Goal: Task Accomplishment & Management: Use online tool/utility

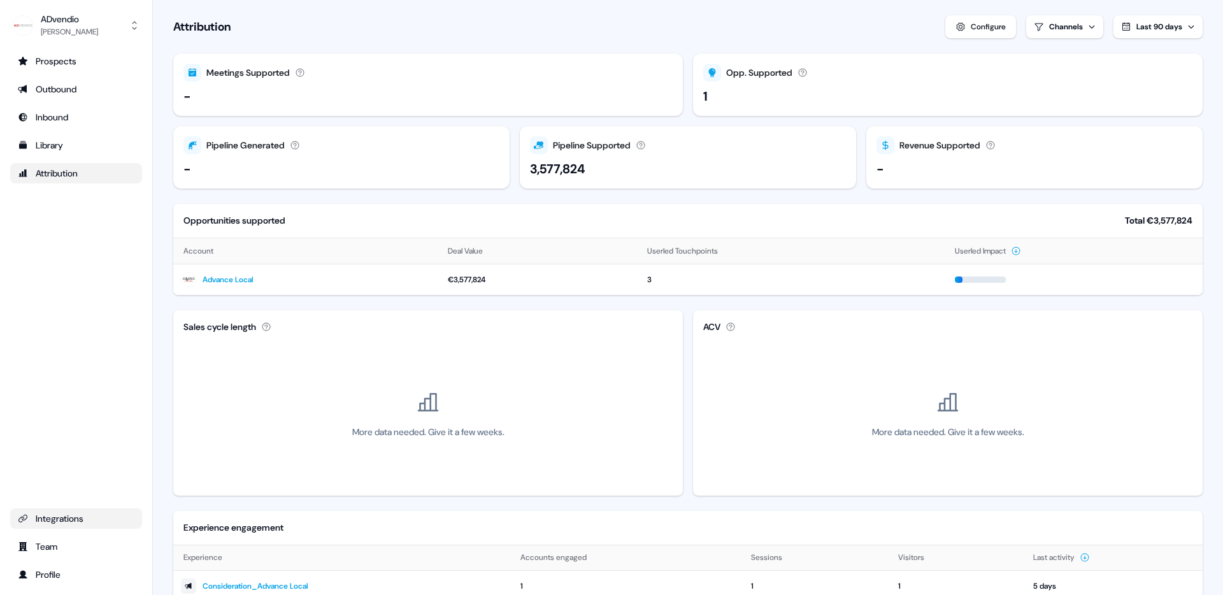
click at [68, 521] on div "Integrations" at bounding box center [76, 518] width 117 height 13
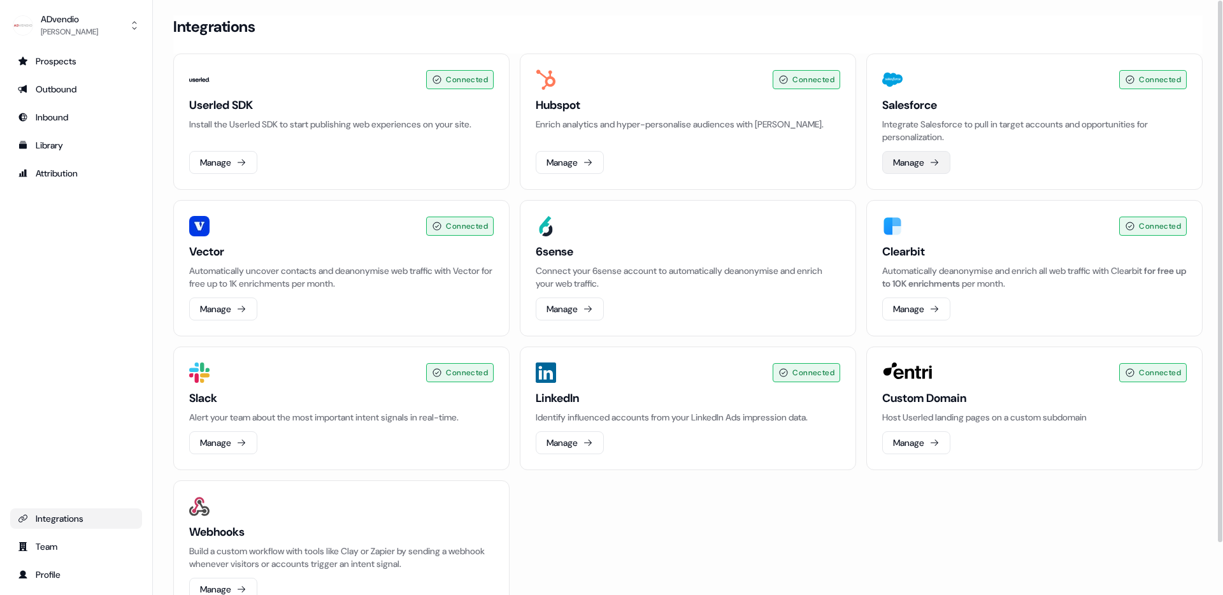
click at [923, 160] on button "Manage" at bounding box center [916, 162] width 68 height 23
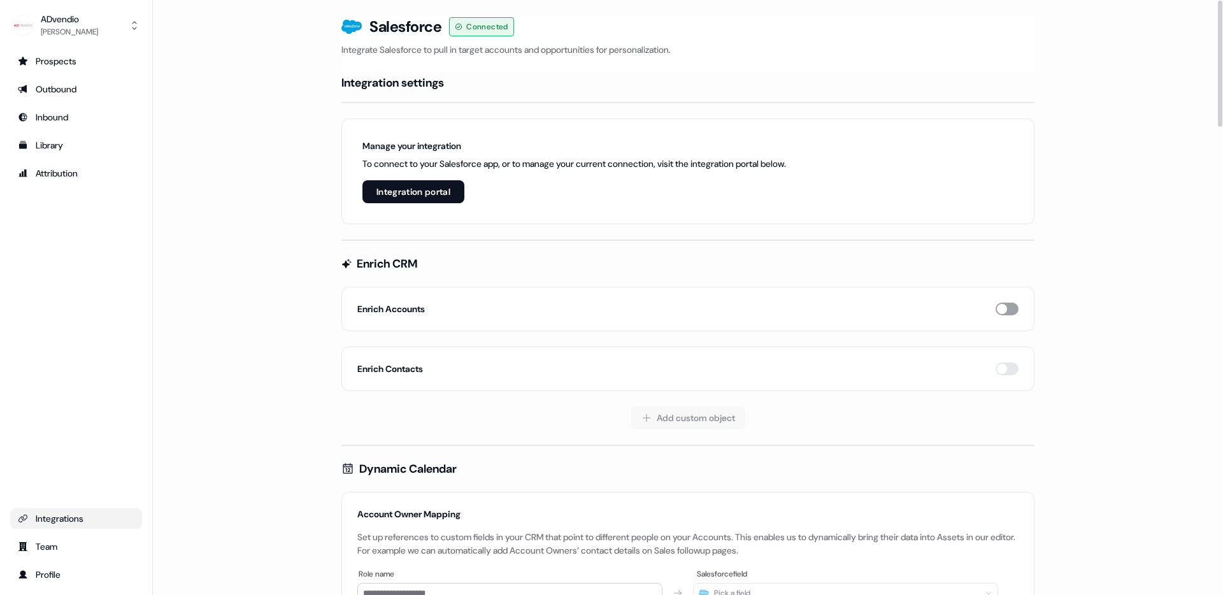
click at [1002, 310] on button "button" at bounding box center [1007, 309] width 23 height 13
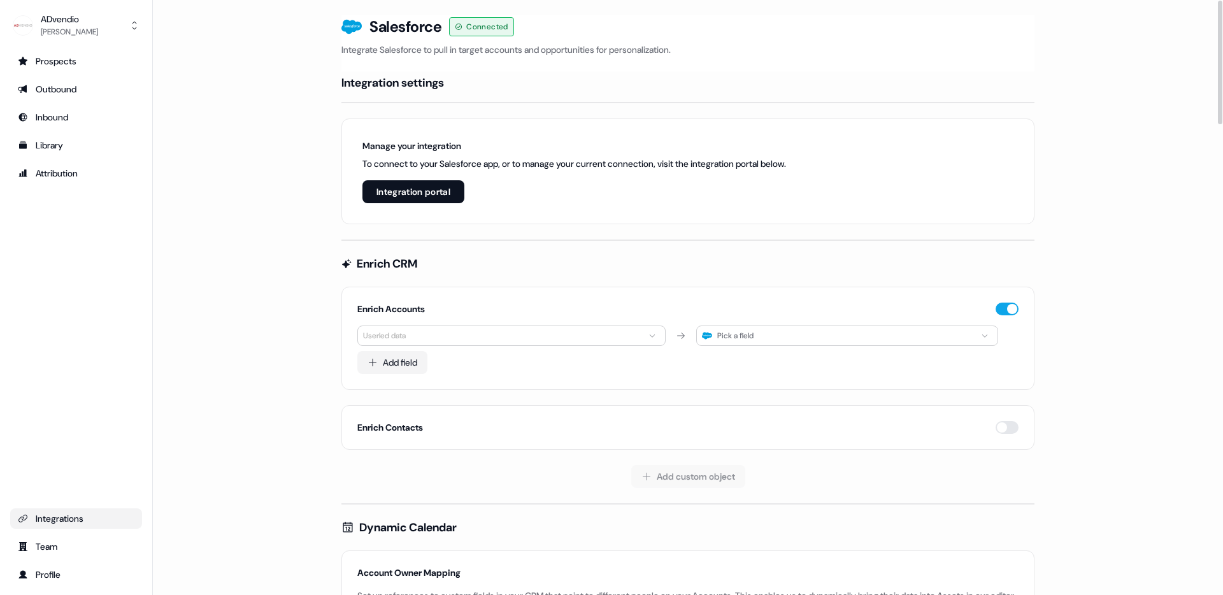
click at [570, 335] on html "**********" at bounding box center [611, 297] width 1223 height 595
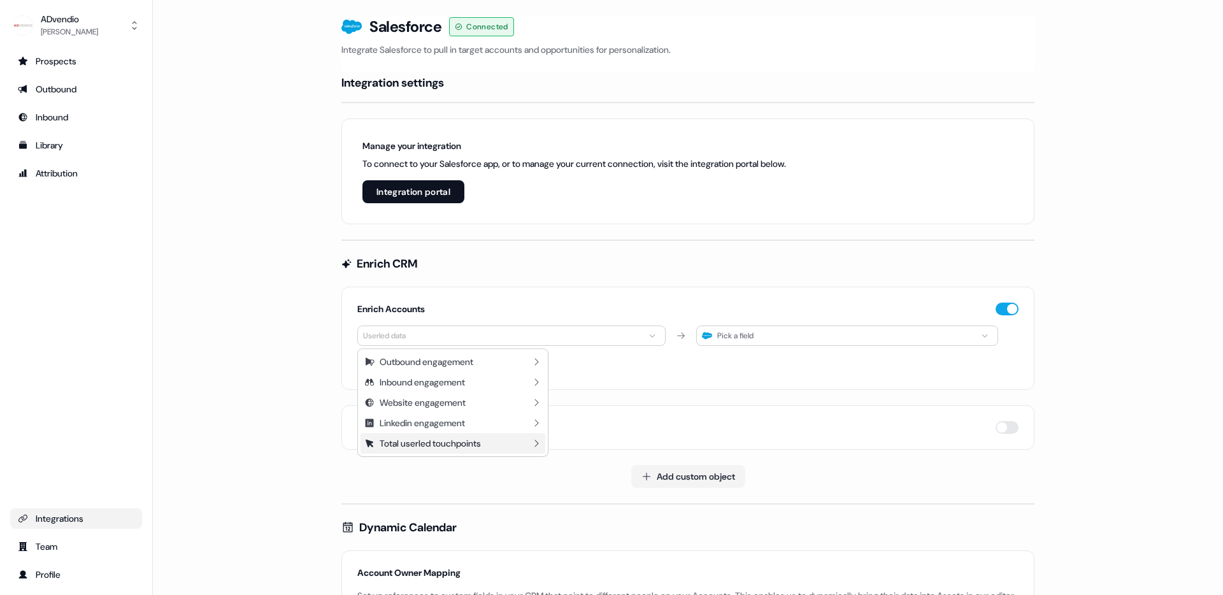
click at [529, 448] on div "Total userled touchpoints" at bounding box center [453, 443] width 185 height 20
click at [471, 424] on div "Total userled touchpoints (Last 90 days)" at bounding box center [433, 426] width 138 height 13
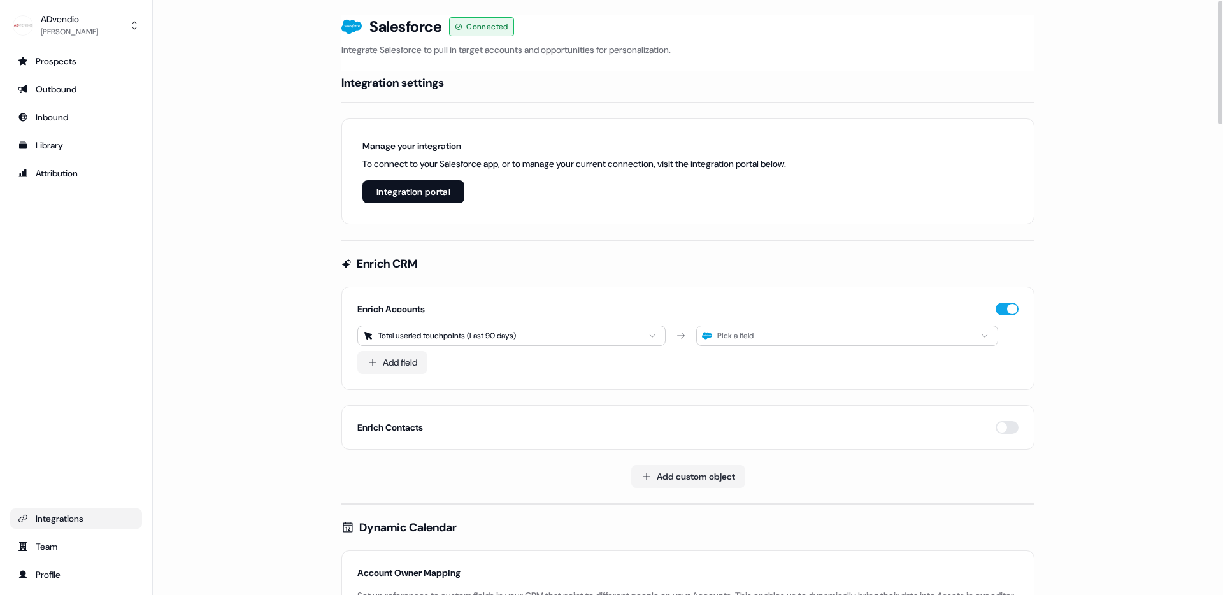
click at [765, 338] on div "Pick a field" at bounding box center [847, 336] width 302 height 20
type input "*"
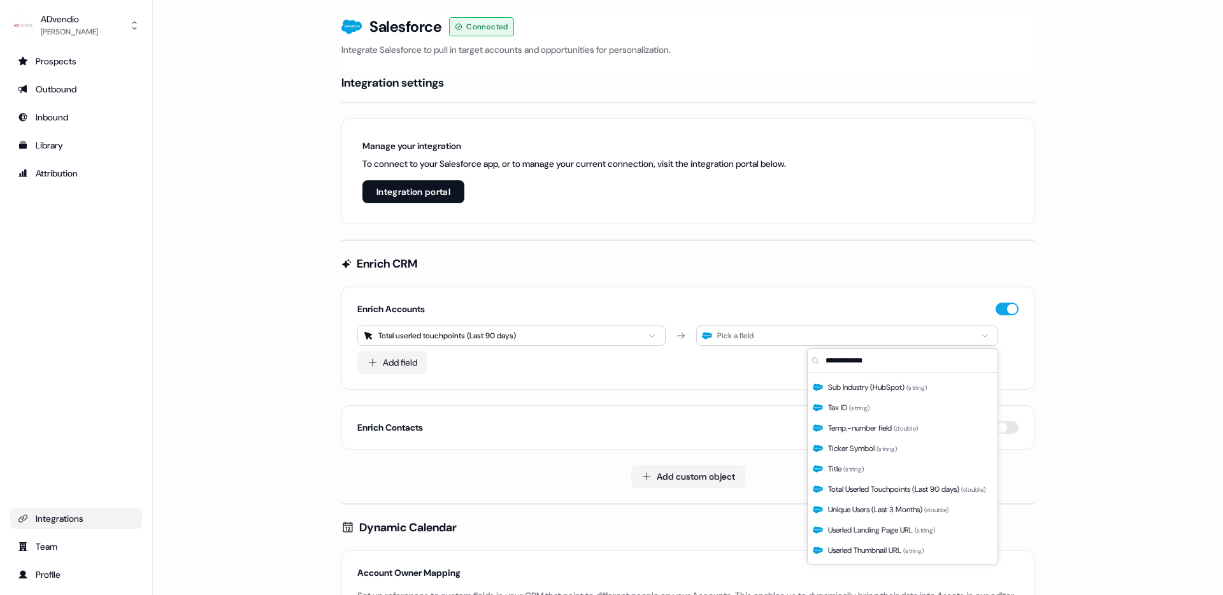
scroll to position [1677, 0]
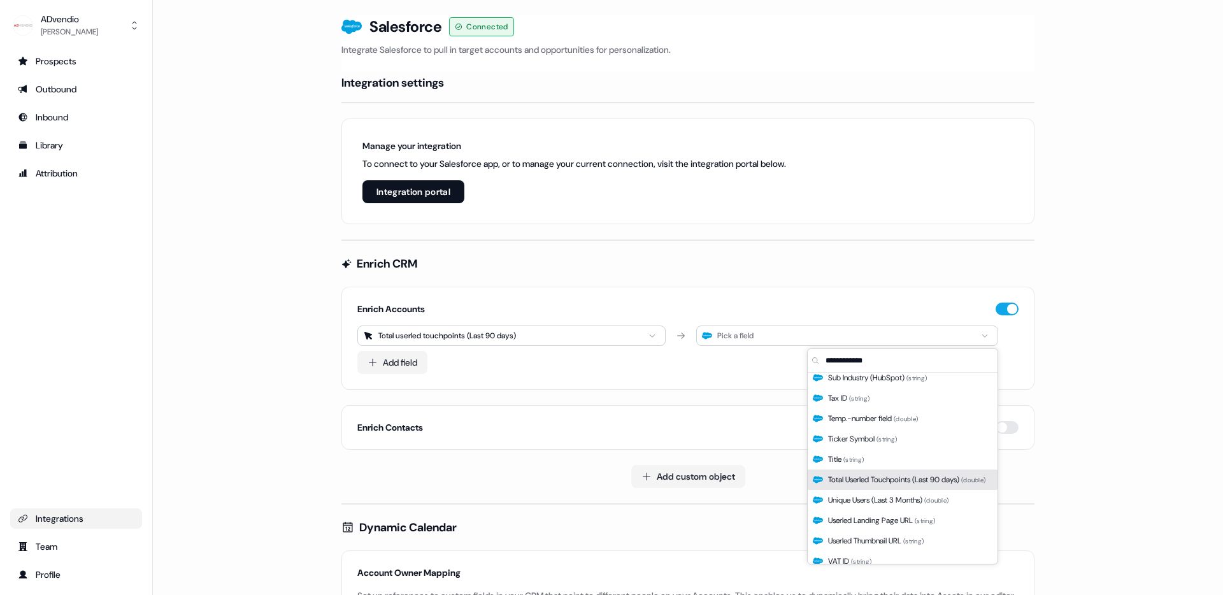
click at [901, 480] on span "Total Userled Touchpoints (Last 90 days) ( double )" at bounding box center [906, 479] width 157 height 13
click at [944, 477] on span "Total Userled Touchpoints (Last 90 days) ( double )" at bounding box center [906, 479] width 157 height 13
click at [881, 475] on span "Total Userled Touchpoints (Last 90 days) ( double )" at bounding box center [906, 479] width 157 height 13
click at [842, 479] on span "Total Userled Touchpoints (Last 90 days) ( double )" at bounding box center [906, 479] width 157 height 13
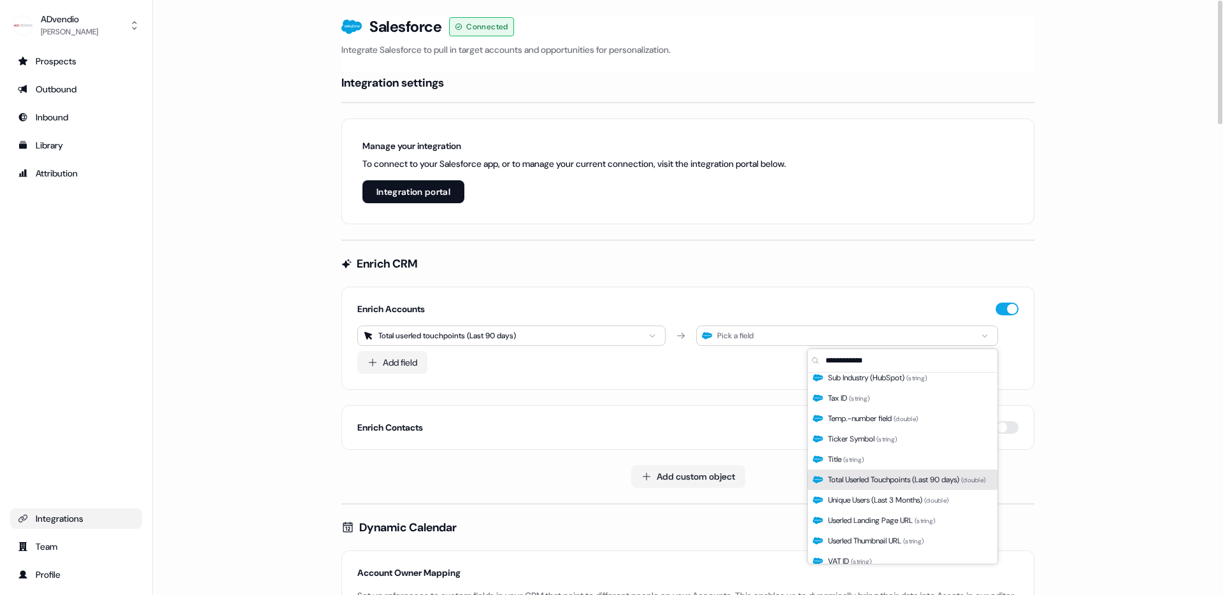
click at [577, 389] on div "Enrich Accounts Total userled touchpoints (Last 90 days) Pick a field Add field" at bounding box center [688, 338] width 693 height 103
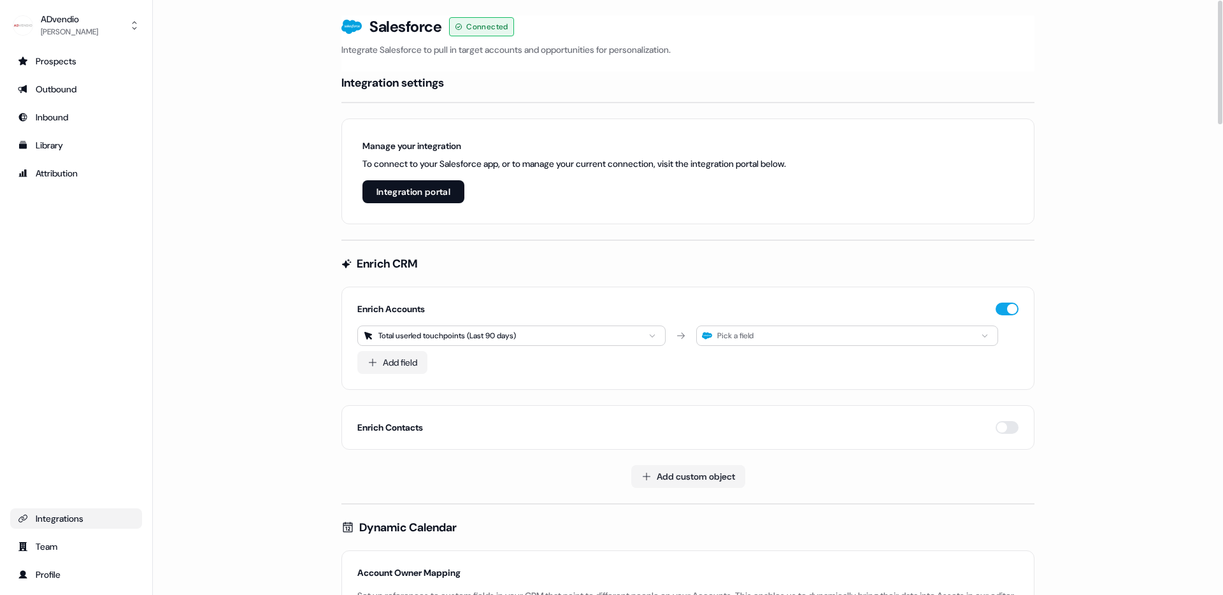
click at [772, 334] on div "Pick a field" at bounding box center [847, 336] width 302 height 20
type input "*"
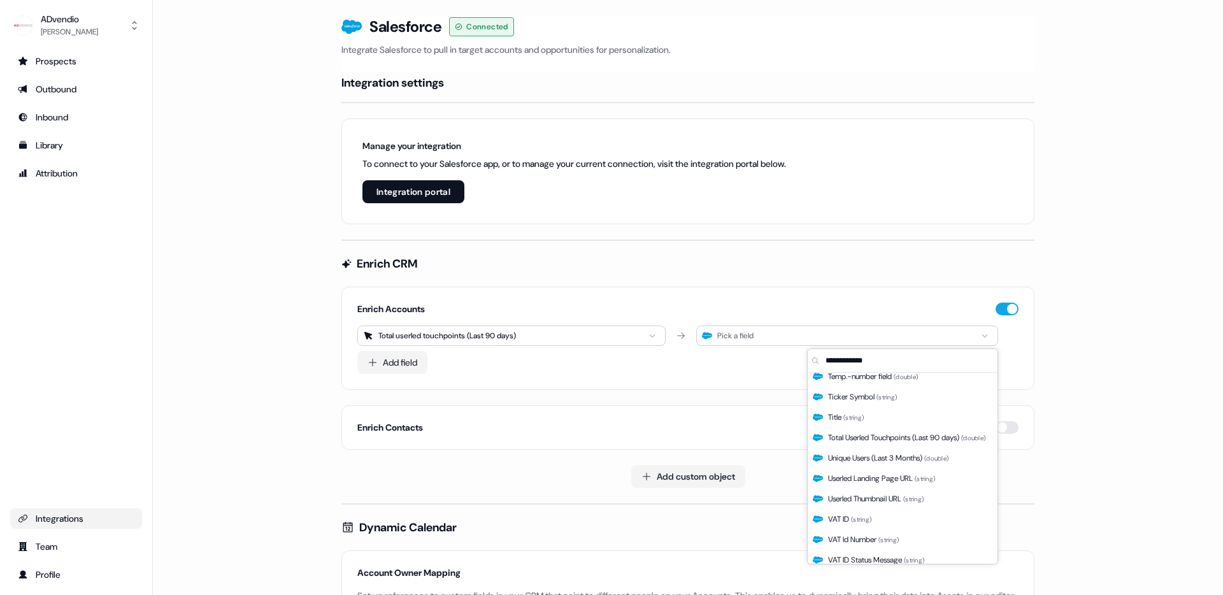
scroll to position [1717, 0]
click at [980, 439] on span "( double )" at bounding box center [973, 440] width 24 height 8
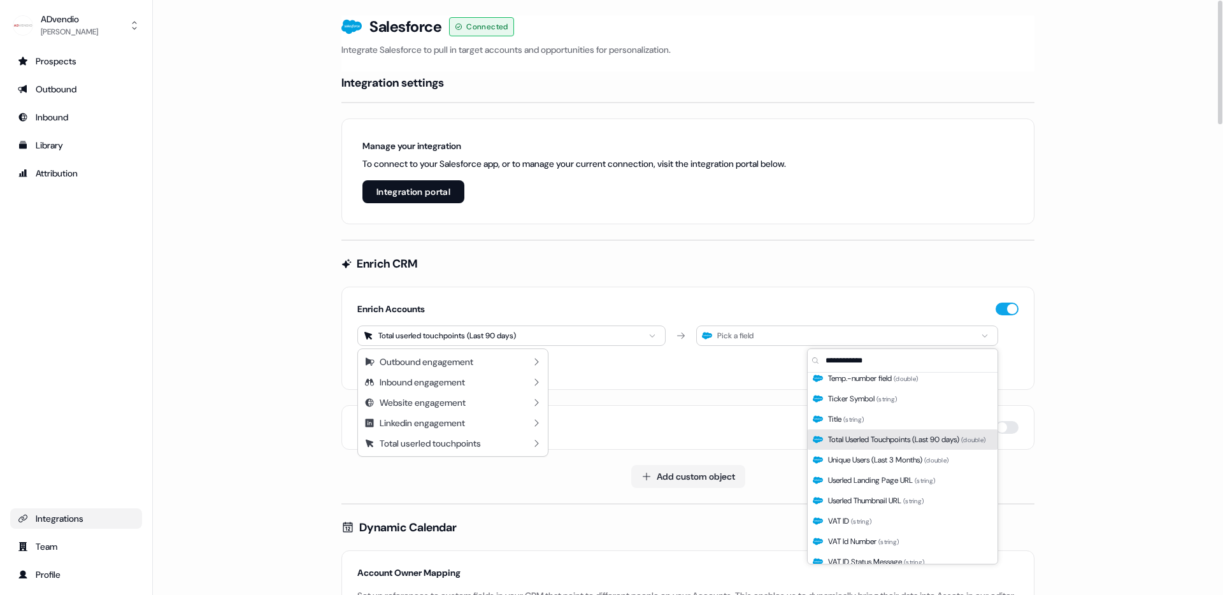
click at [484, 341] on html "For the best experience switch devices to a bigger screen. Go to [DOMAIN_NAME] …" at bounding box center [611, 297] width 1223 height 595
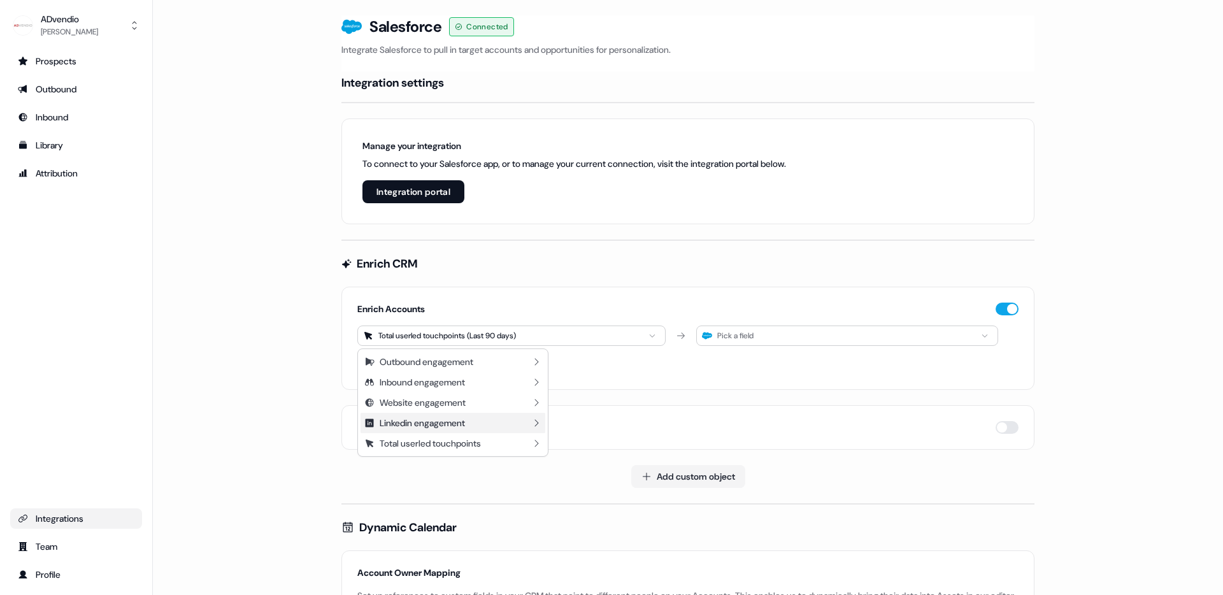
click at [457, 421] on div "Linkedin engagement" at bounding box center [422, 423] width 85 height 13
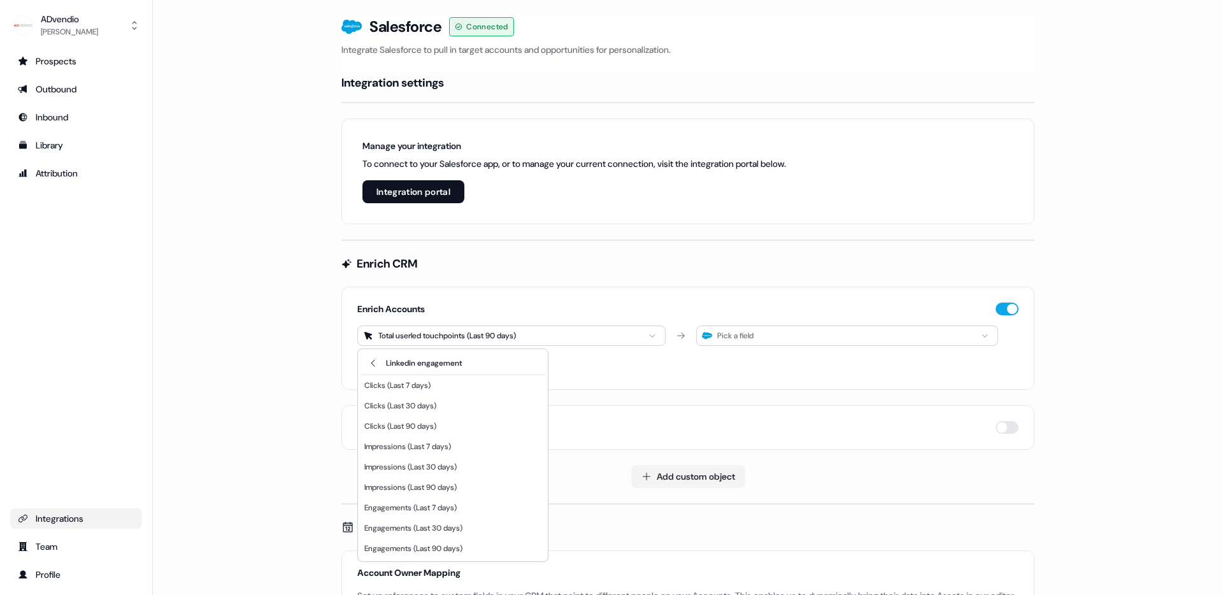
click at [460, 421] on div "Clicks (Last 90 days)" at bounding box center [453, 426] width 185 height 20
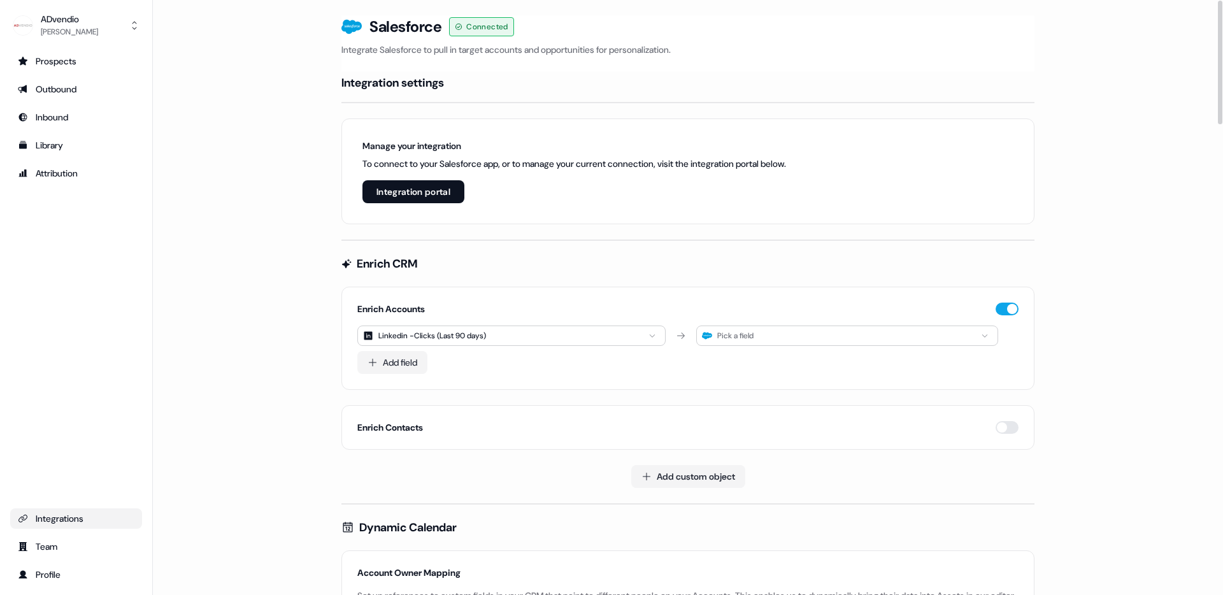
click at [763, 335] on div "Pick a field" at bounding box center [847, 336] width 302 height 20
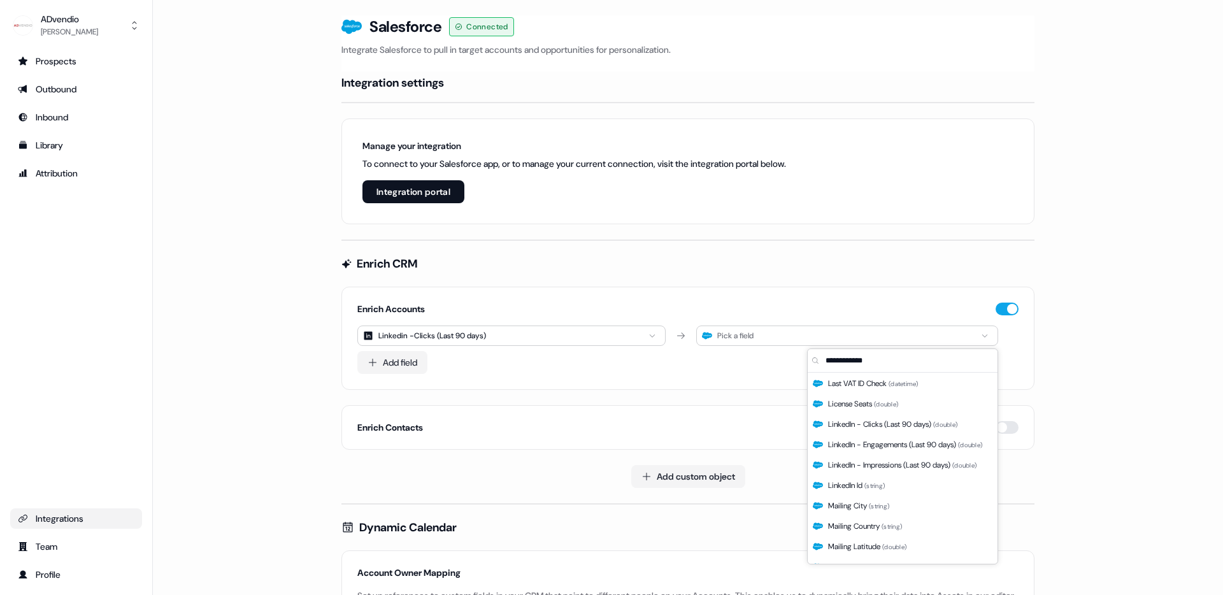
scroll to position [633, 0]
click at [879, 443] on span "LinkedIn - Clicks (Last 90 days) ( double )" at bounding box center [892, 442] width 129 height 13
click at [958, 440] on span "( double )" at bounding box center [945, 443] width 24 height 8
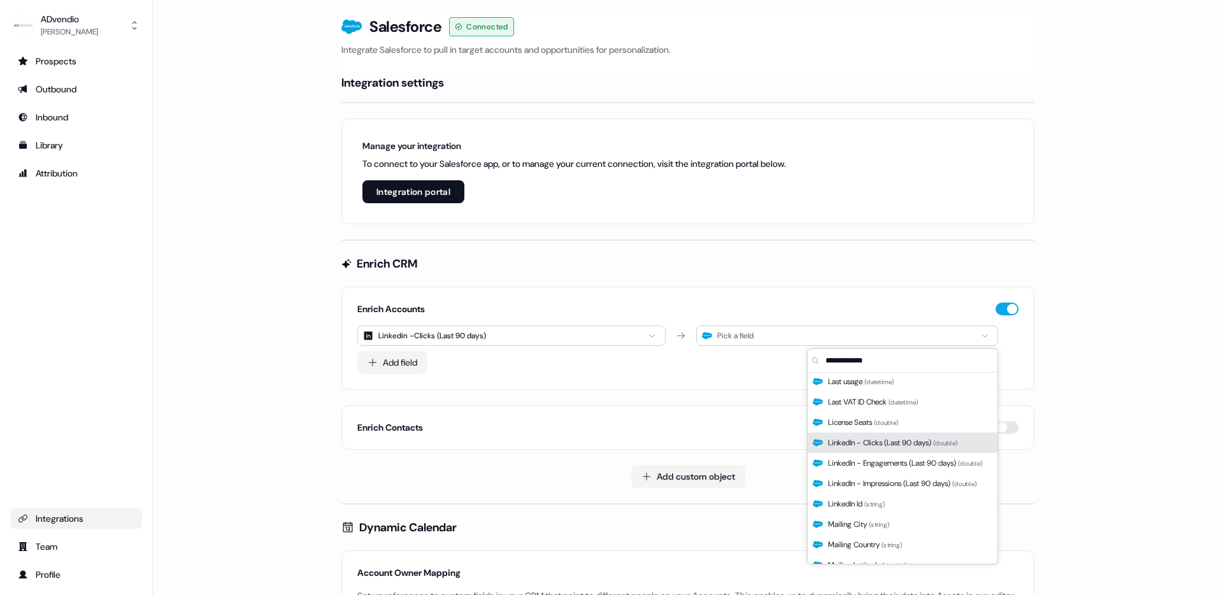
click at [958, 443] on span "( double )" at bounding box center [945, 443] width 24 height 8
click at [958, 447] on span "LinkedIn - Clicks (Last 90 days) ( double )" at bounding box center [892, 442] width 129 height 13
click at [520, 334] on html "For the best experience switch devices to a bigger screen. Go to [DOMAIN_NAME] …" at bounding box center [611, 297] width 1223 height 595
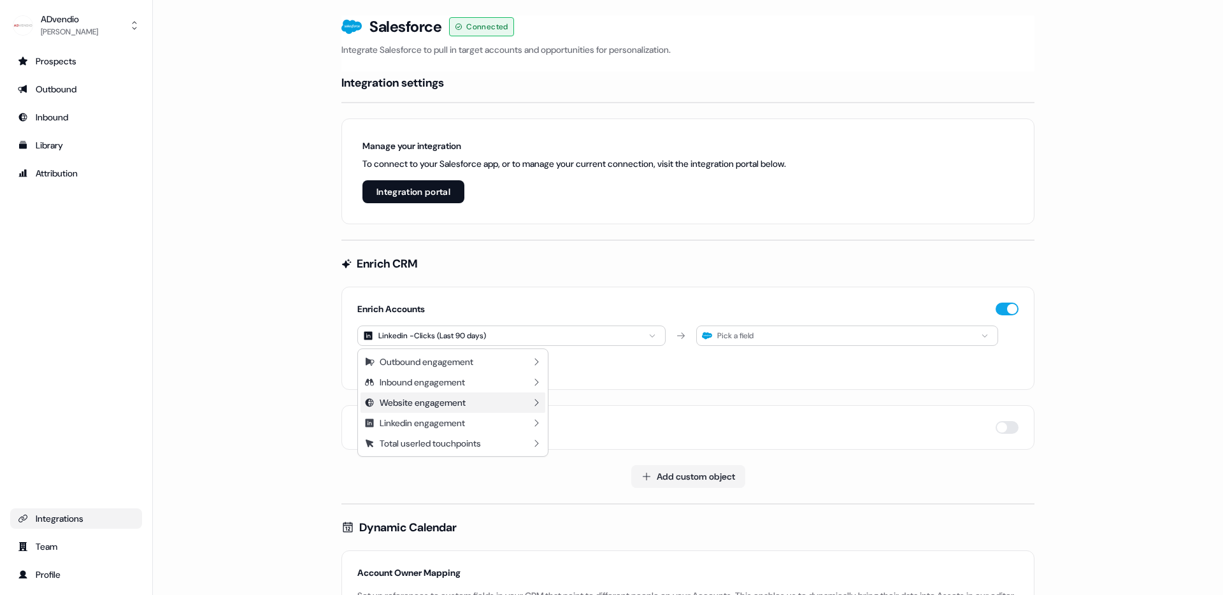
click at [497, 401] on div "Website engagement" at bounding box center [453, 402] width 185 height 20
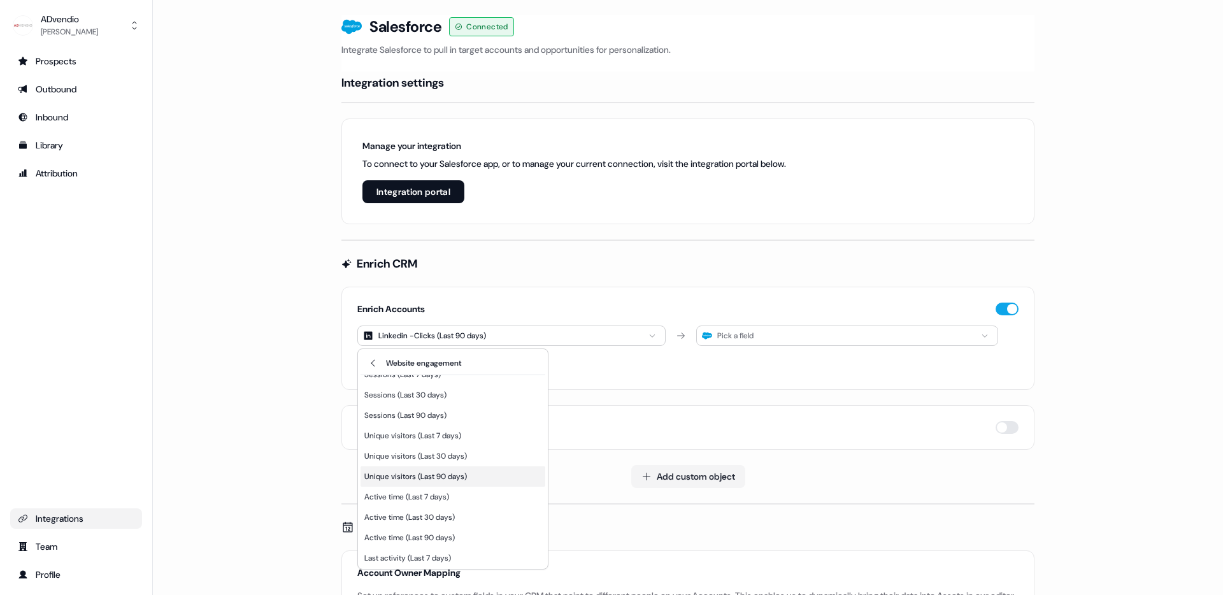
scroll to position [10, 0]
click at [479, 474] on div "Unique visitors (Last 90 days)" at bounding box center [453, 477] width 185 height 20
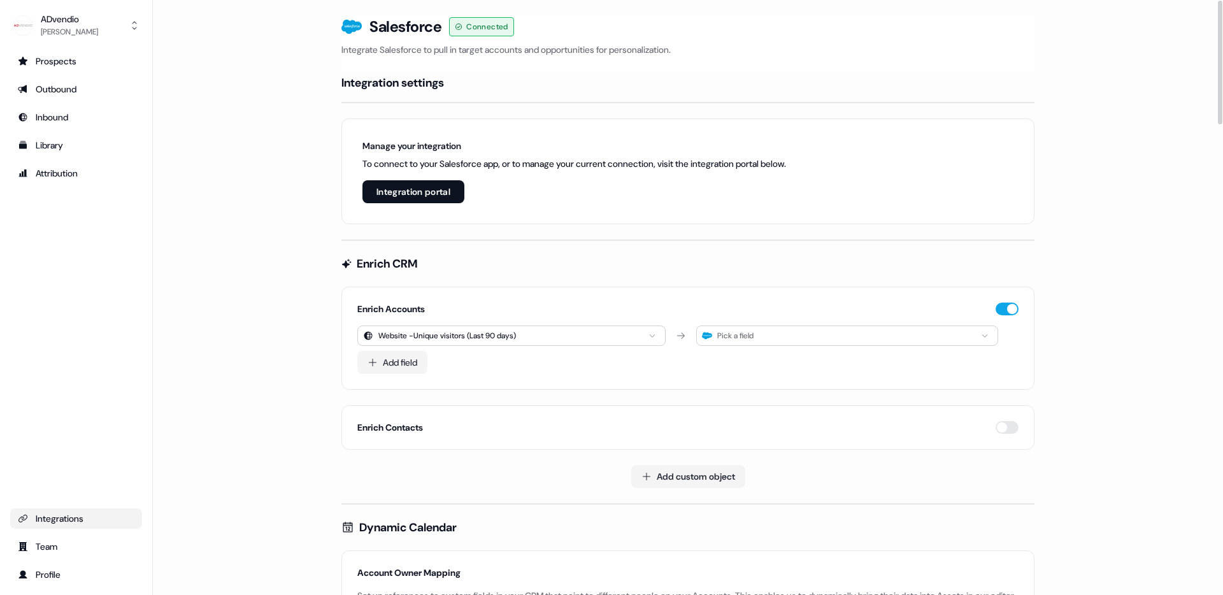
click at [812, 333] on div "Pick a field" at bounding box center [847, 336] width 302 height 20
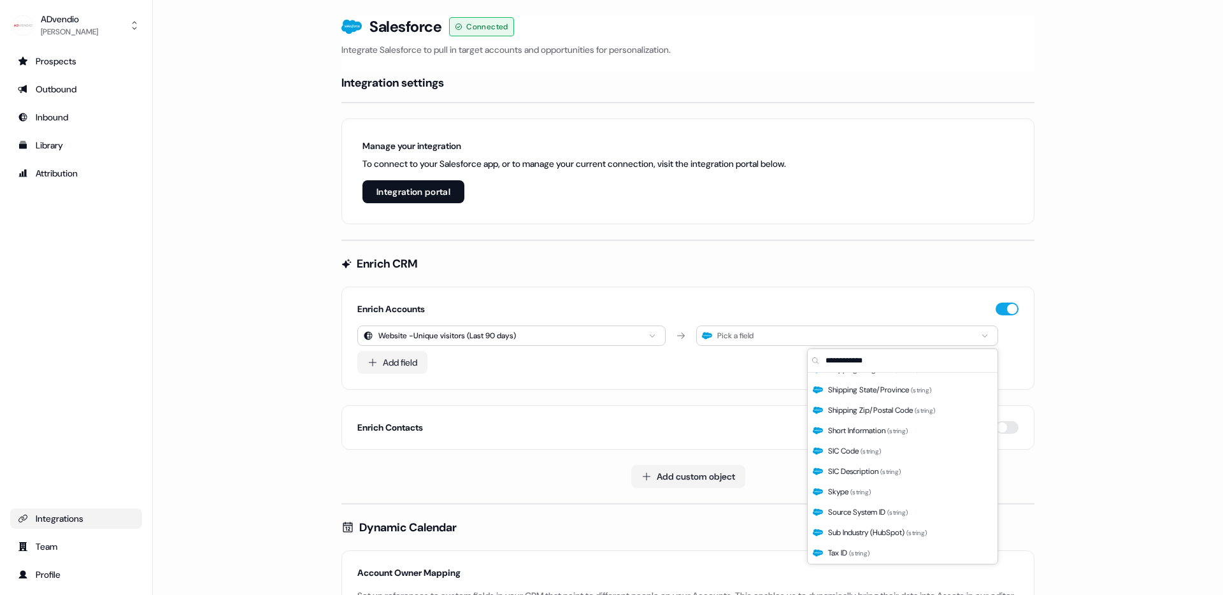
scroll to position [1889, 0]
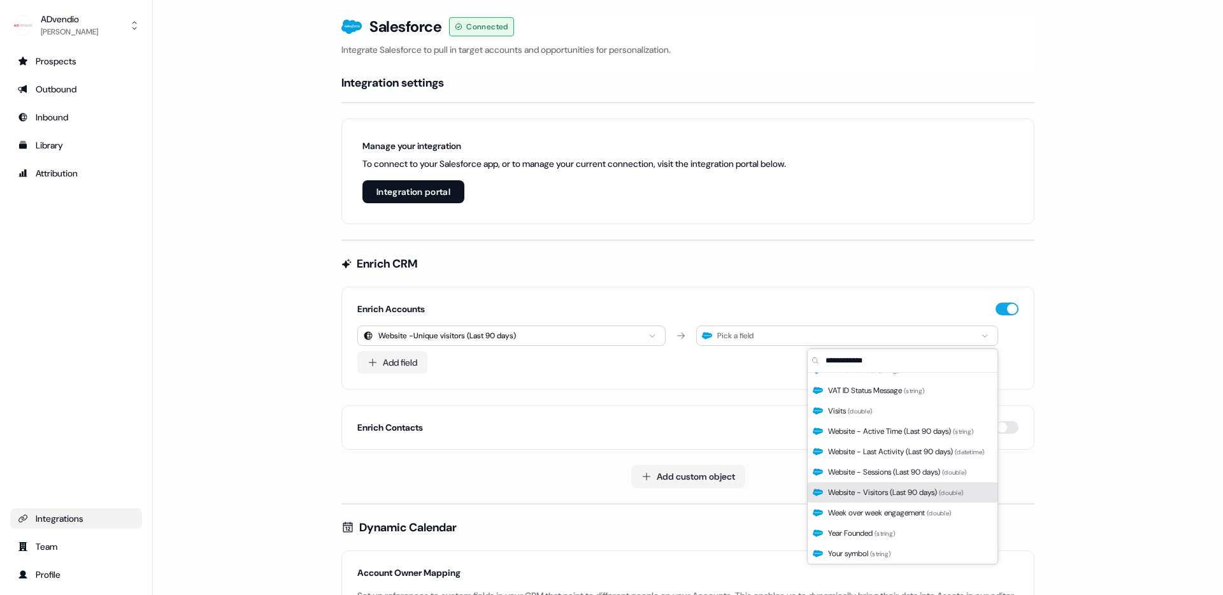
click at [894, 490] on span "Website - Visitors (Last 90 days) ( double )" at bounding box center [895, 492] width 135 height 13
click at [895, 491] on span "Website - Visitors (Last 90 days) ( double )" at bounding box center [895, 492] width 135 height 13
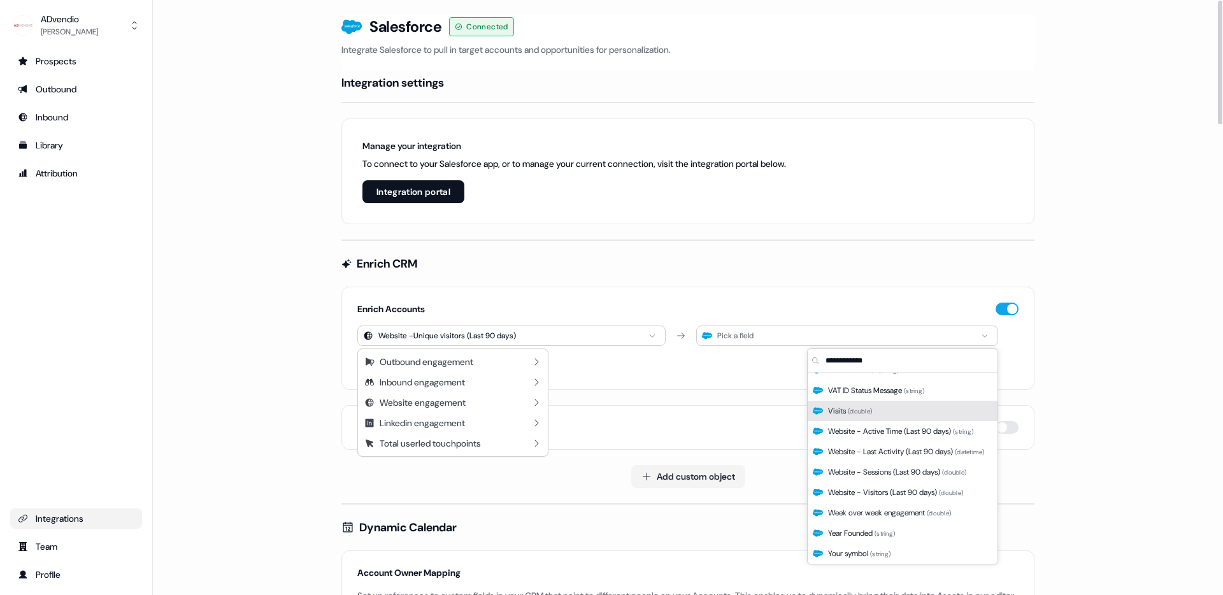
click at [589, 336] on html "For the best experience switch devices to a bigger screen. Go to [DOMAIN_NAME] …" at bounding box center [611, 297] width 1223 height 595
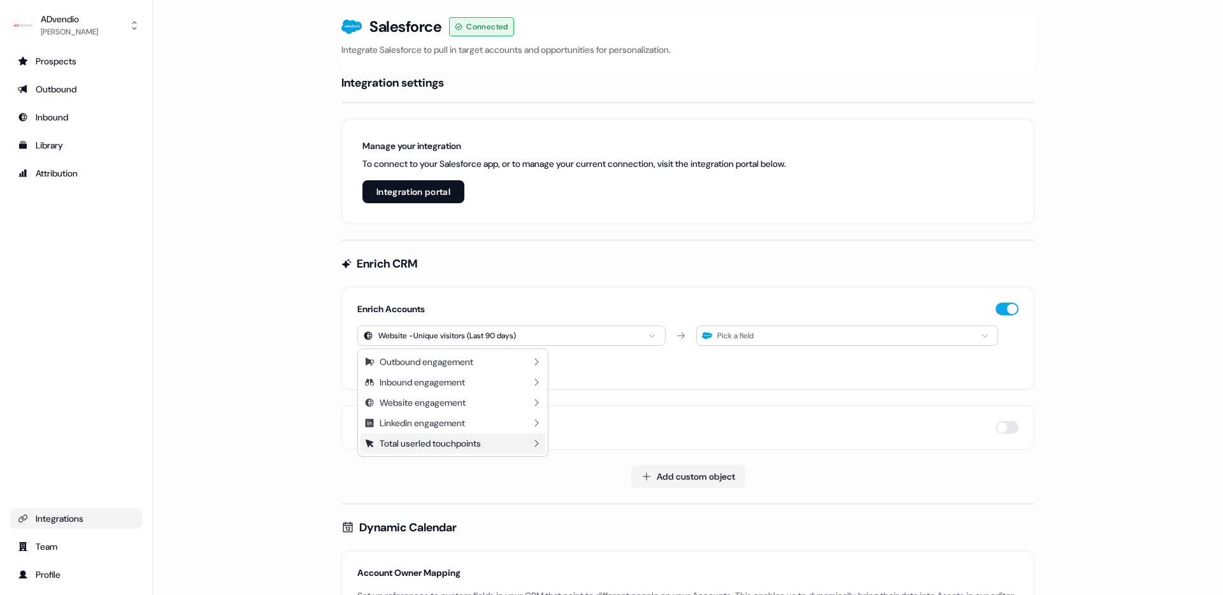
click at [502, 449] on div "Total userled touchpoints" at bounding box center [453, 443] width 185 height 20
click at [739, 343] on html "For the best experience switch devices to a bigger screen. Go to [DOMAIN_NAME] …" at bounding box center [611, 297] width 1223 height 595
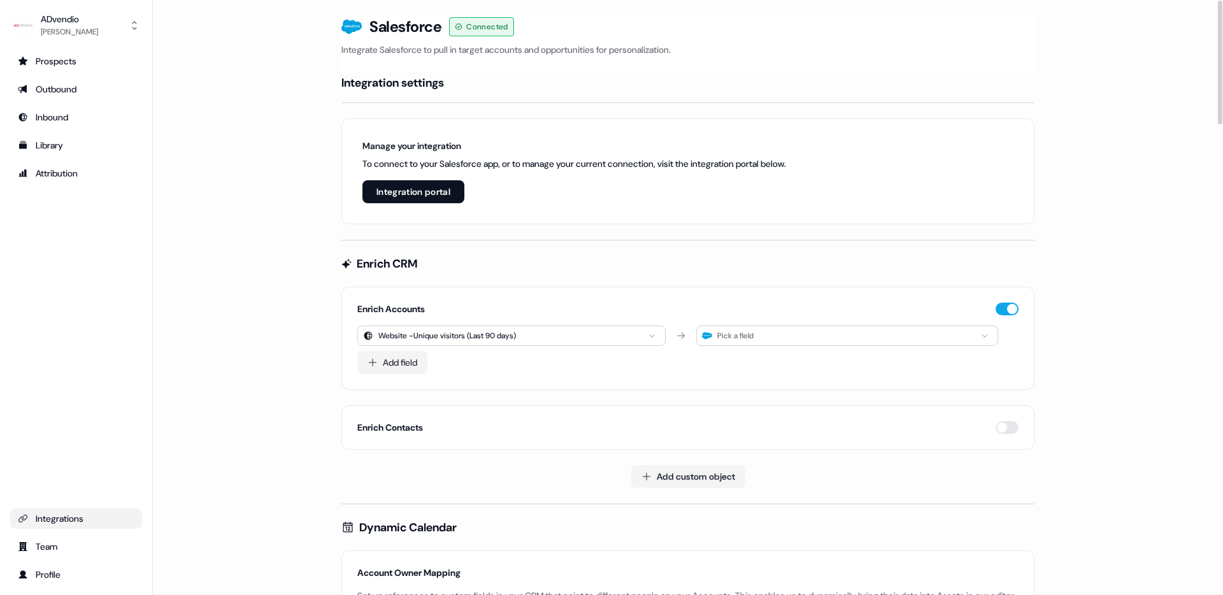
click at [739, 343] on div "Pick a field" at bounding box center [847, 336] width 302 height 20
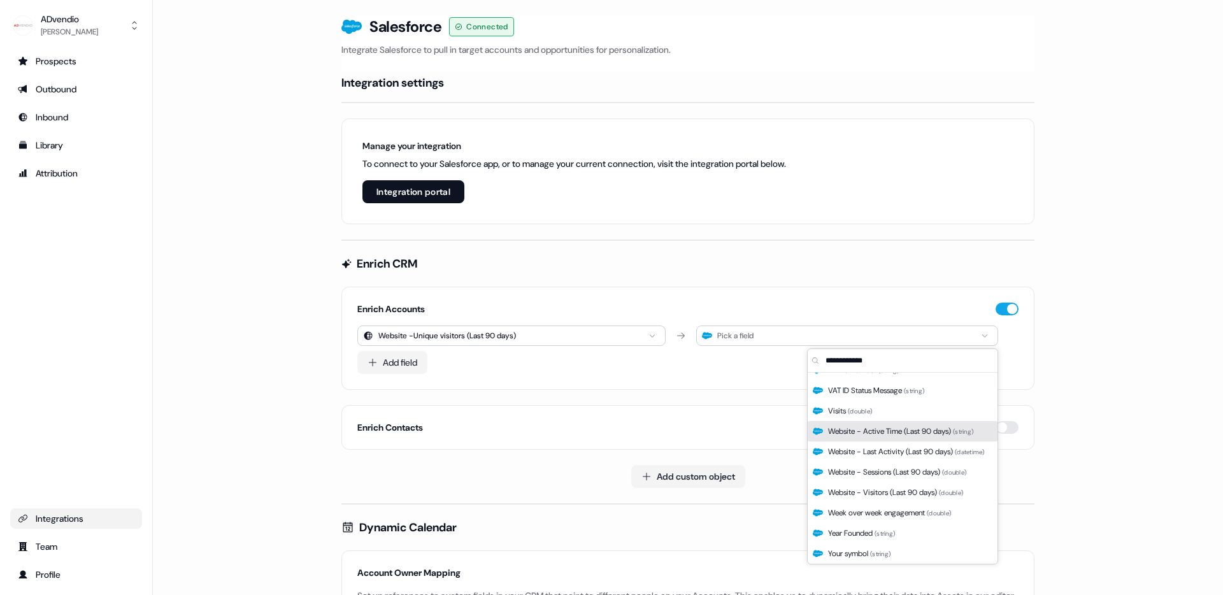
click at [965, 437] on span "Website - Active Time (Last 90 days) ( string )" at bounding box center [900, 431] width 145 height 13
click at [568, 341] on html "For the best experience switch devices to a bigger screen. Go to [DOMAIN_NAME] …" at bounding box center [611, 297] width 1223 height 595
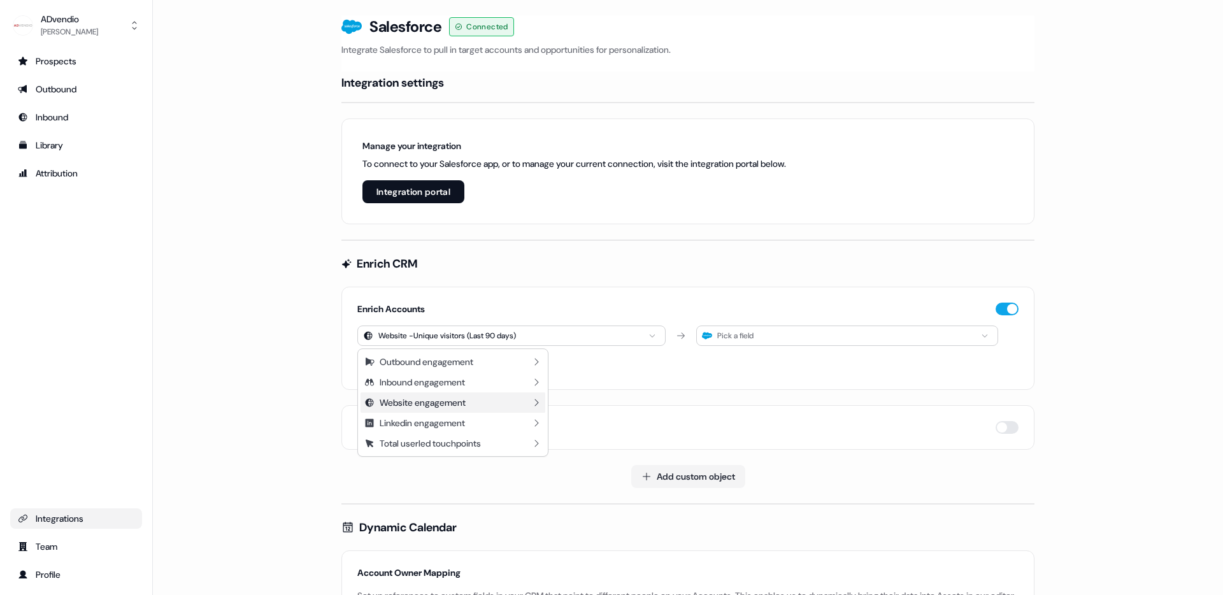
click at [503, 406] on div "Website engagement" at bounding box center [453, 402] width 185 height 20
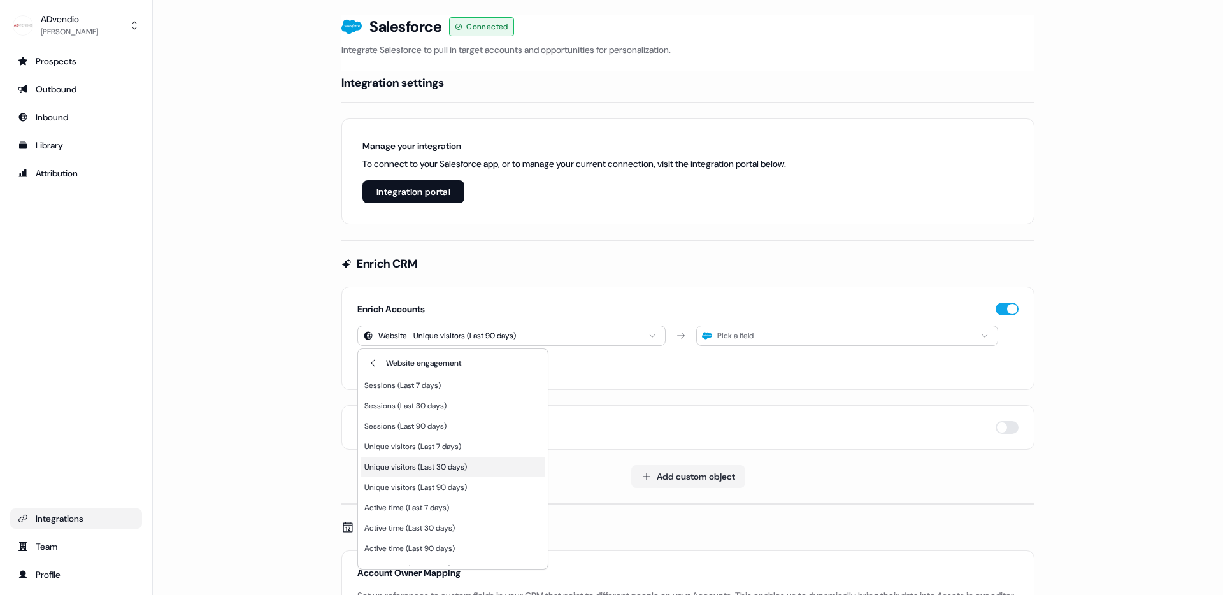
scroll to position [54, 0]
click at [480, 504] on div "Active time (Last 90 days)" at bounding box center [453, 495] width 185 height 20
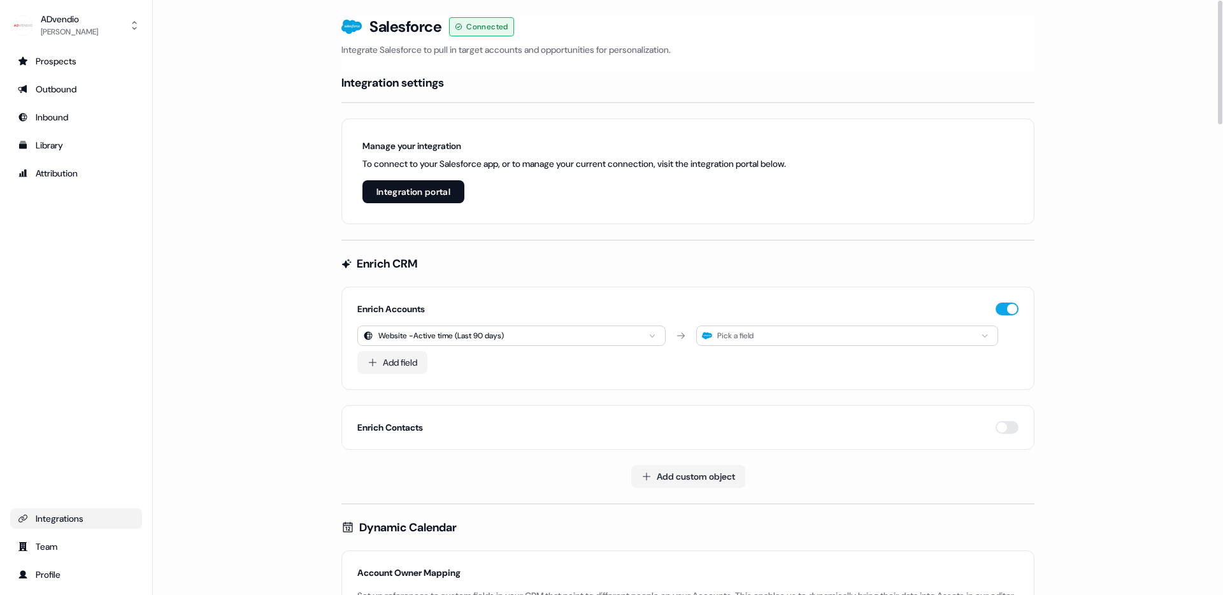
click at [810, 339] on div "Pick a field" at bounding box center [847, 336] width 302 height 20
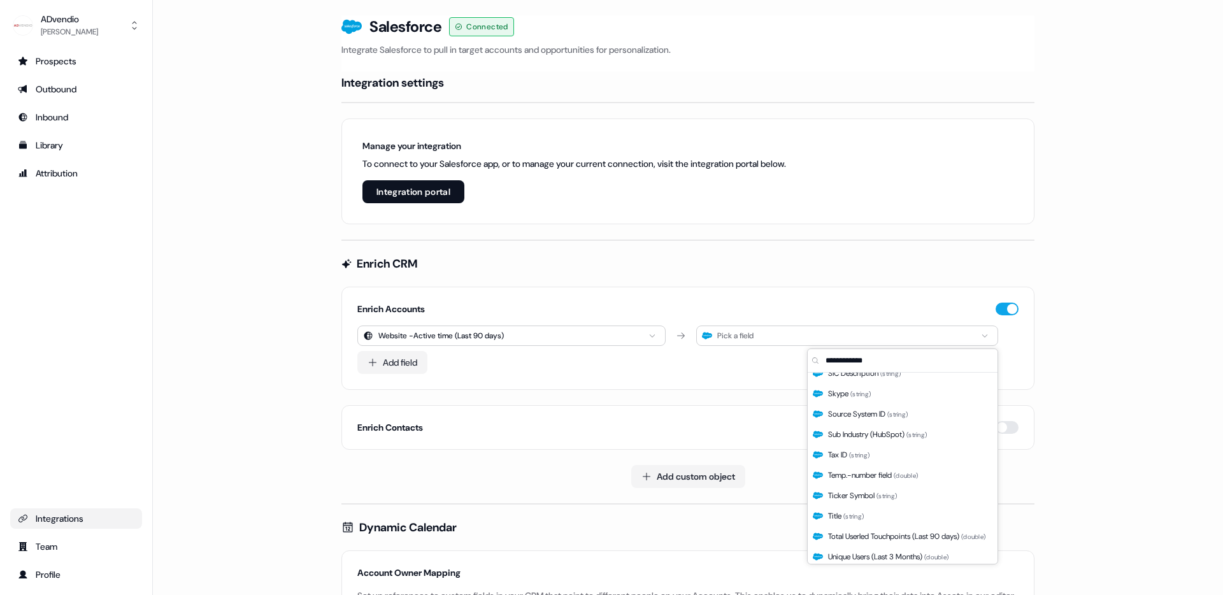
scroll to position [1889, 0]
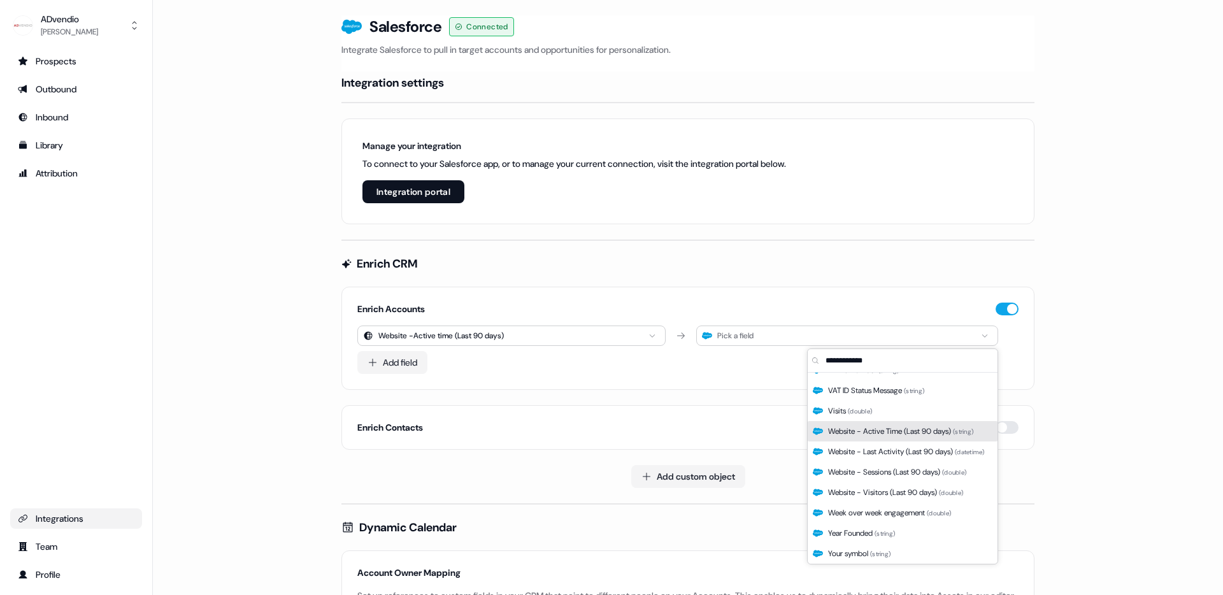
click at [896, 433] on span "Website - Active Time (Last 90 days) ( string )" at bounding box center [900, 431] width 145 height 13
click at [937, 432] on span "Website - Active Time (Last 90 days) ( string )" at bounding box center [900, 431] width 145 height 13
click at [937, 433] on span "Website - Active Time (Last 90 days) ( string )" at bounding box center [900, 431] width 145 height 13
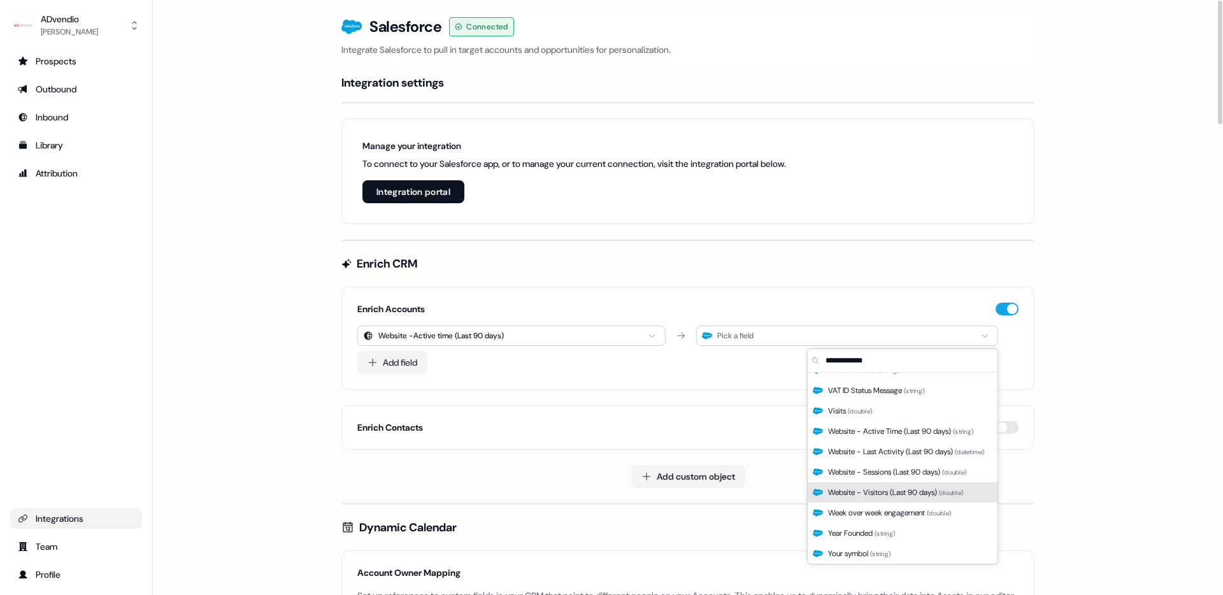
click at [528, 401] on div "Enrich CRM Enrich Accounts Website - Active time (Last 90 days) Pick a field Ad…" at bounding box center [688, 372] width 693 height 232
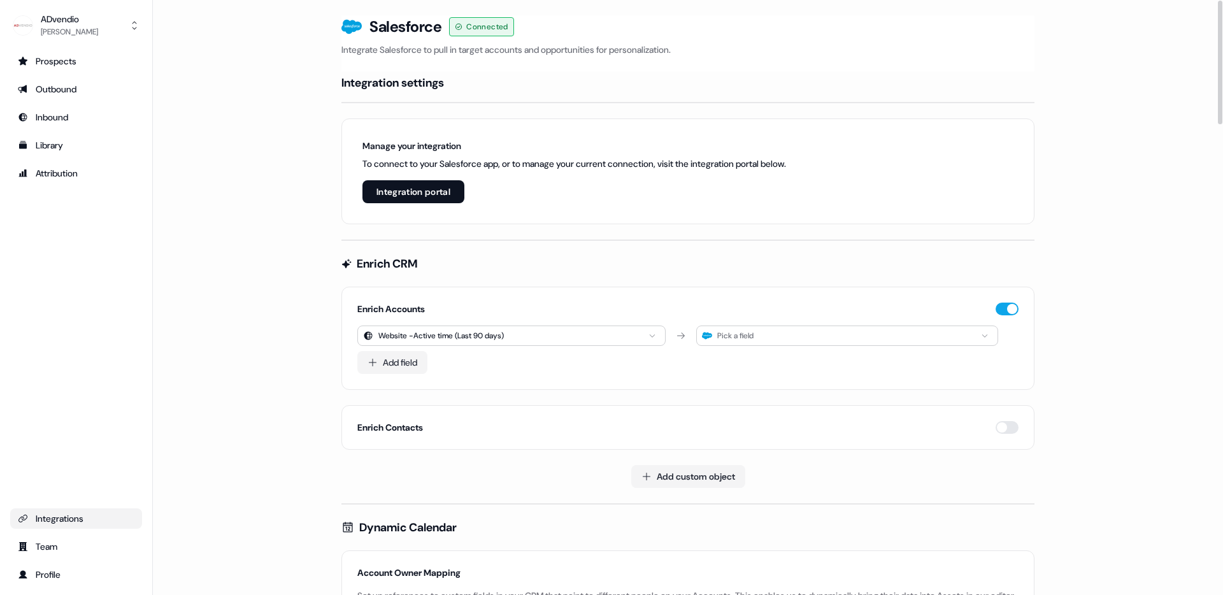
click at [1019, 306] on div "Enrich Accounts Website - Active time (Last 90 days) Pick a field Add field" at bounding box center [688, 338] width 693 height 103
click at [1013, 309] on button "button" at bounding box center [1007, 309] width 23 height 13
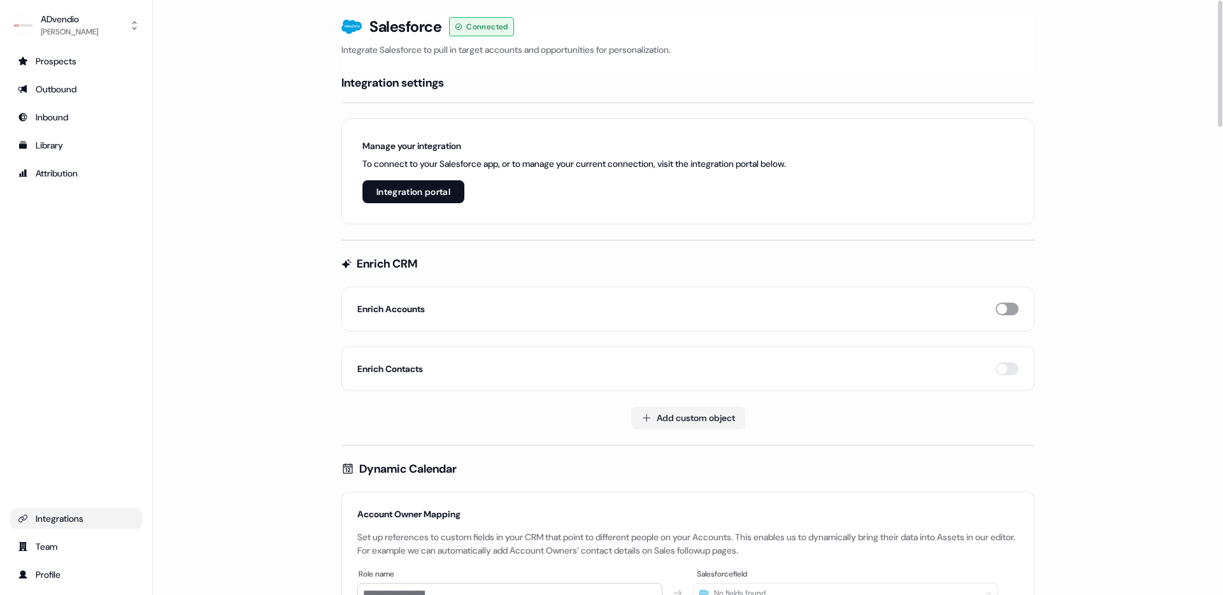
click at [1008, 309] on button "button" at bounding box center [1007, 309] width 23 height 13
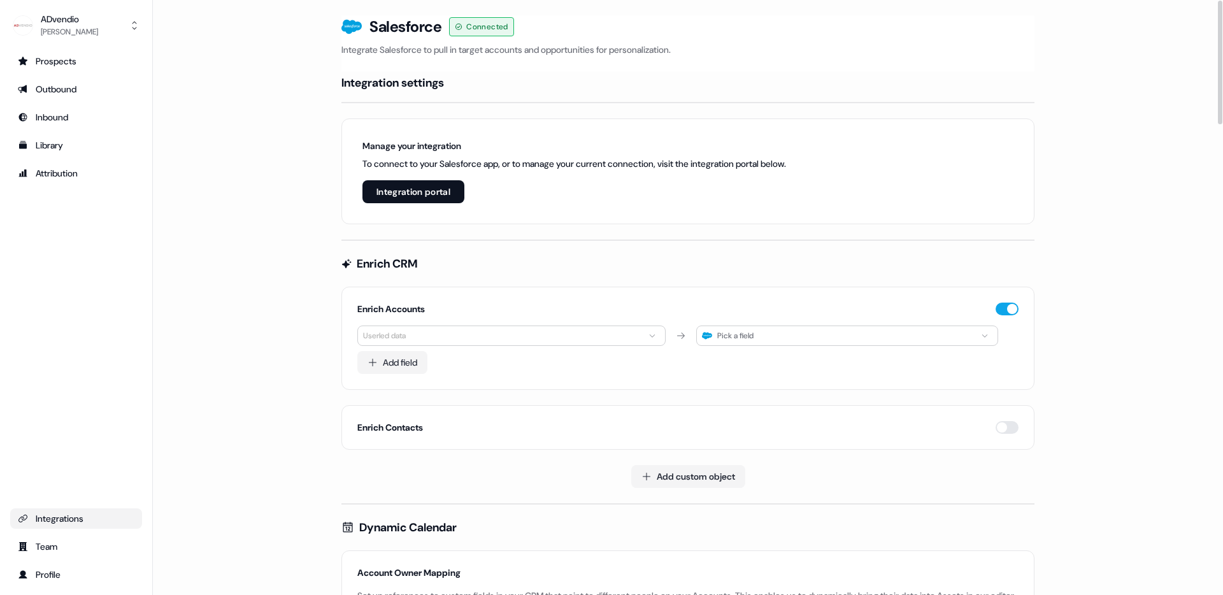
click at [519, 333] on html "**********" at bounding box center [611, 297] width 1223 height 595
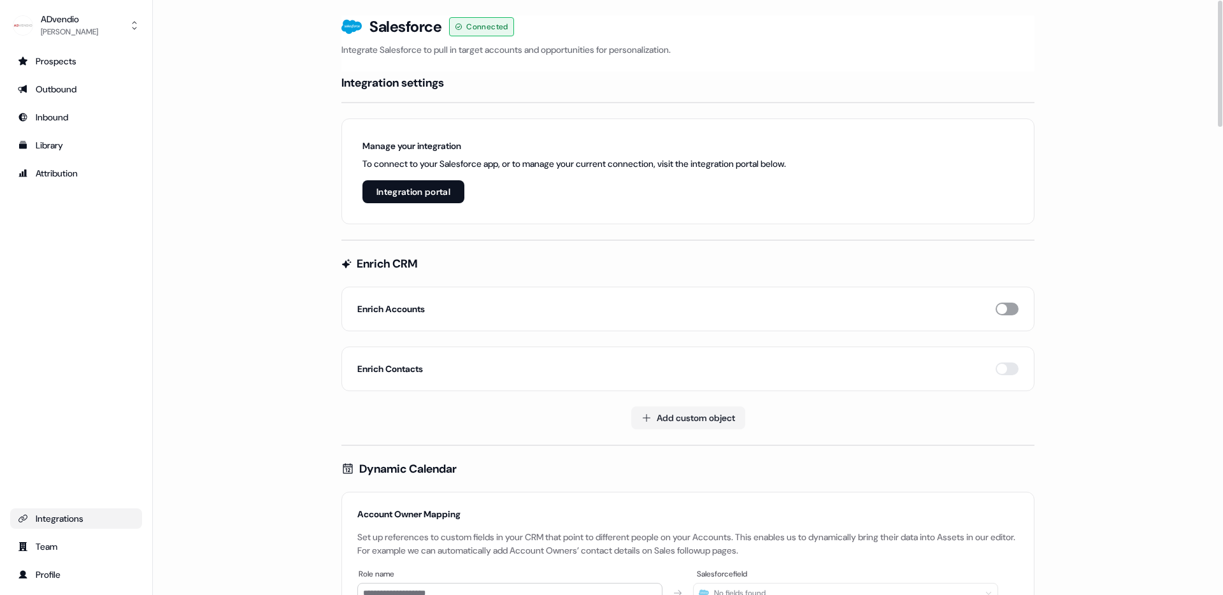
click at [1004, 308] on button "button" at bounding box center [1007, 309] width 23 height 13
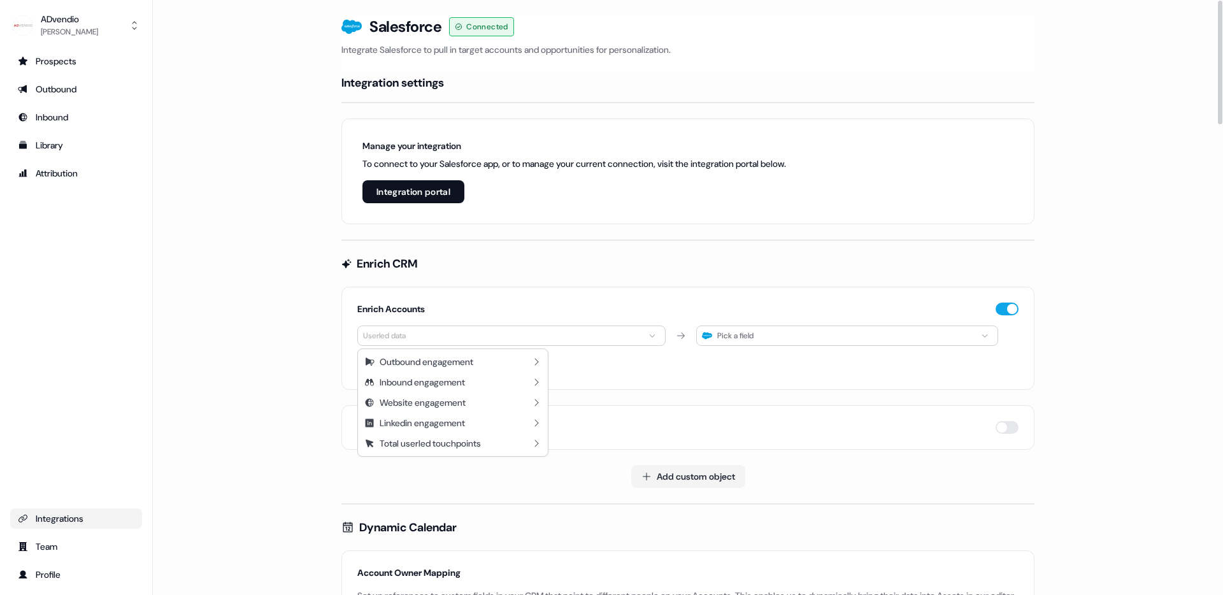
click at [597, 333] on html "**********" at bounding box center [611, 297] width 1223 height 595
click at [500, 442] on div "Total userled touchpoints" at bounding box center [453, 443] width 185 height 20
click at [484, 429] on div "Total userled touchpoints (Last 90 days)" at bounding box center [433, 426] width 138 height 13
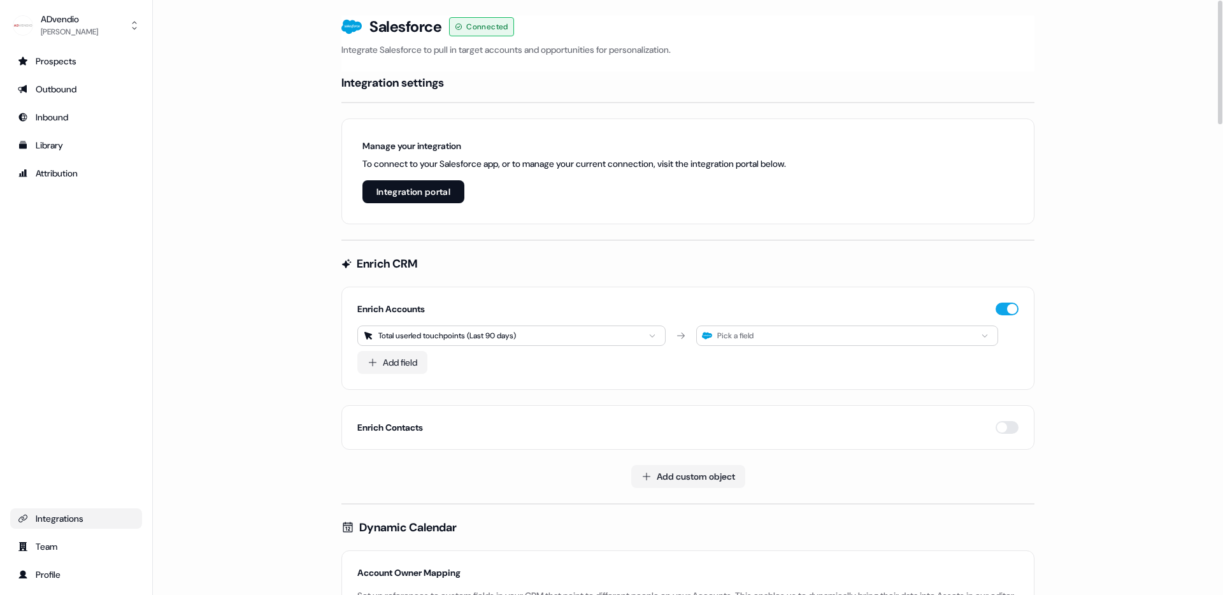
click at [770, 335] on div "Pick a field" at bounding box center [847, 336] width 302 height 20
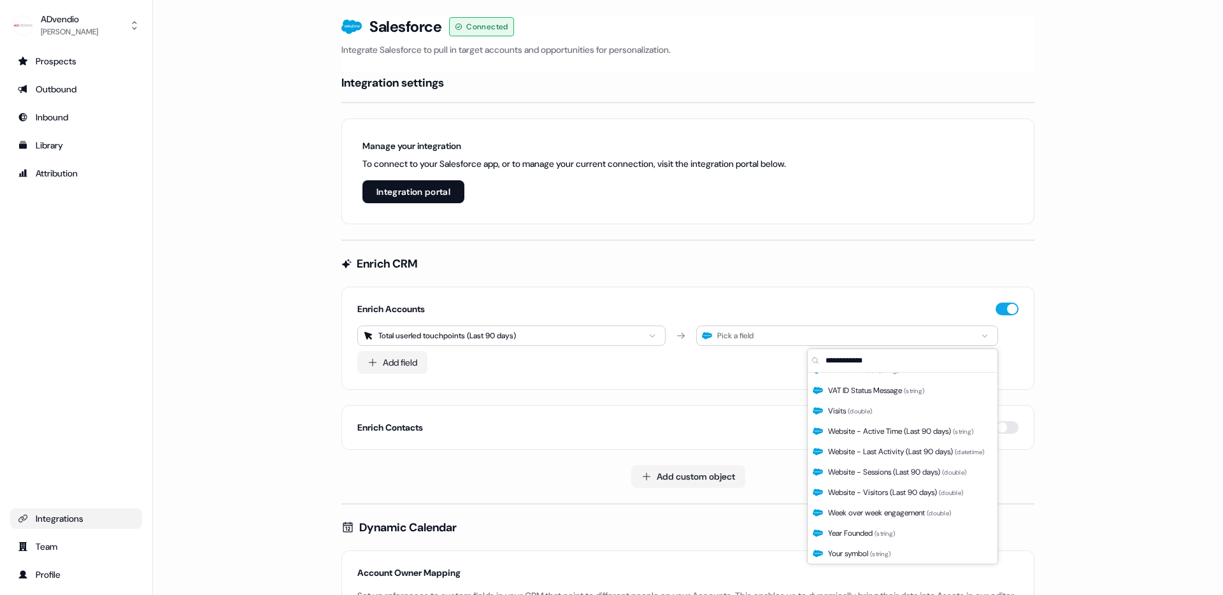
scroll to position [1873, 0]
click at [881, 470] on span "Website - Last Activity (Last 90 days) ( datetime )" at bounding box center [906, 467] width 157 height 13
